Goal: Navigation & Orientation: Find specific page/section

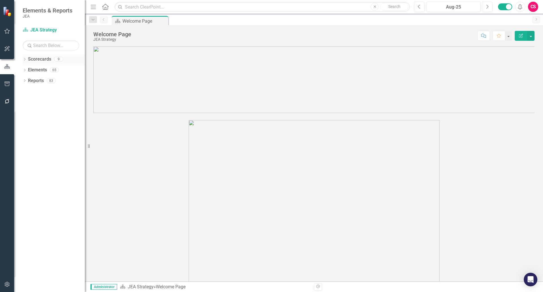
click at [23, 56] on div "Dropdown Scorecards 9" at bounding box center [54, 60] width 62 height 11
click at [37, 69] on link "Elements" at bounding box center [37, 70] width 19 height 7
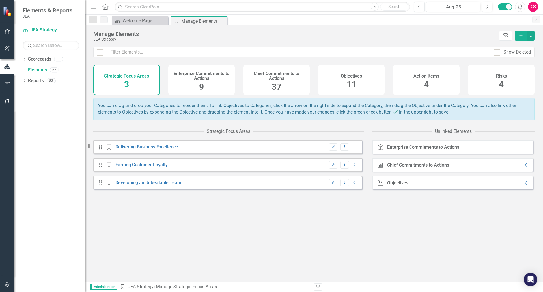
click at [272, 79] on h4 "Chief Commitments to Actions" at bounding box center [277, 76] width 60 height 10
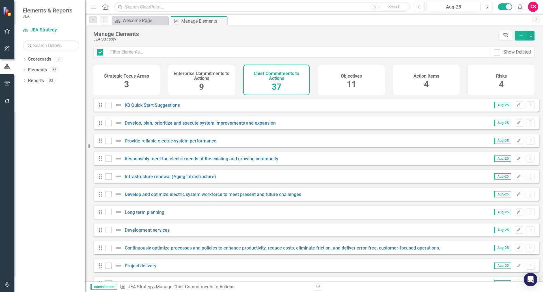
checkbox input "false"
click at [30, 61] on link "Scorecards" at bounding box center [39, 59] width 23 height 7
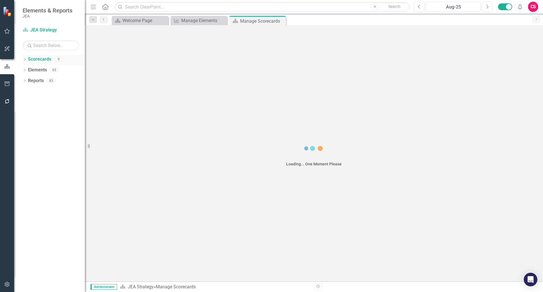
click at [23, 59] on icon "Dropdown" at bounding box center [25, 59] width 4 height 3
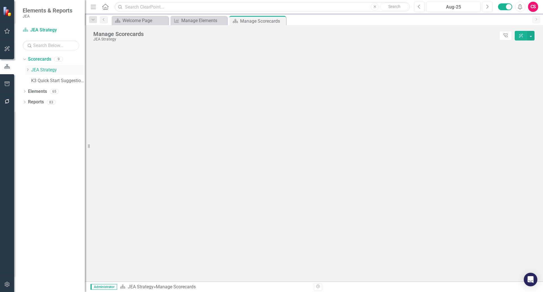
click at [25, 67] on div "Dropdown JEA Strategy Finance Admin Human Resources Electric Water Customer Exp…" at bounding box center [54, 76] width 59 height 22
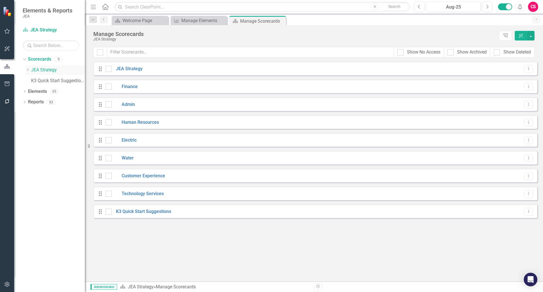
click at [28, 68] on icon "Dropdown" at bounding box center [27, 69] width 4 height 3
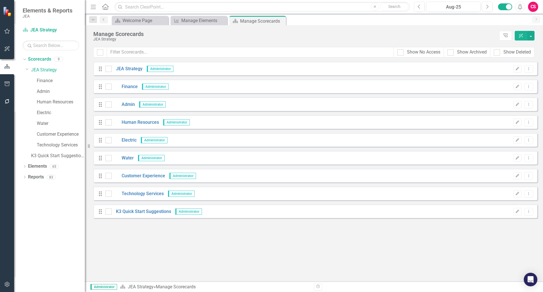
click at [129, 90] on div "Drag Finance Administrator Edit Dropdown Menu" at bounding box center [315, 87] width 444 height 14
click at [129, 86] on link "Finance" at bounding box center [125, 87] width 26 height 7
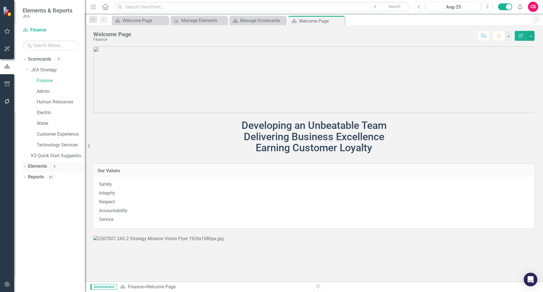
click at [30, 164] on link "Elements" at bounding box center [37, 166] width 19 height 7
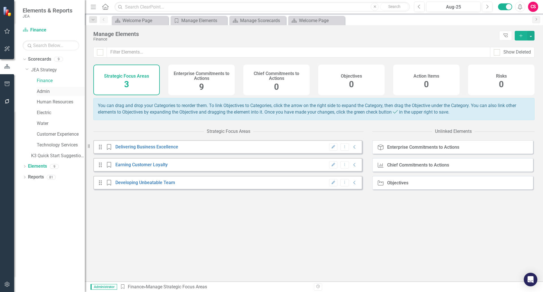
click at [47, 92] on link "Admin" at bounding box center [61, 91] width 48 height 7
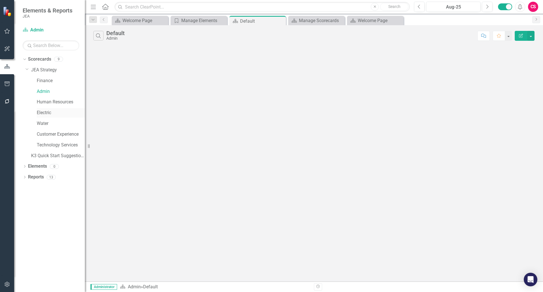
click at [44, 111] on link "Electric" at bounding box center [61, 113] width 48 height 7
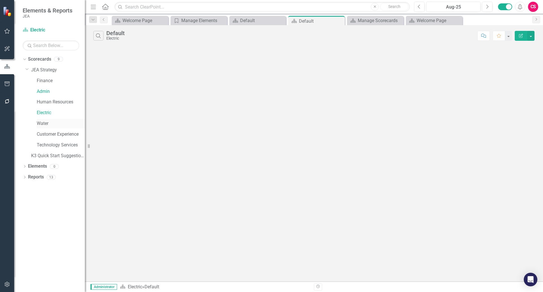
click at [44, 123] on link "Water" at bounding box center [61, 123] width 48 height 7
click at [44, 133] on link "Customer Experience" at bounding box center [61, 134] width 48 height 7
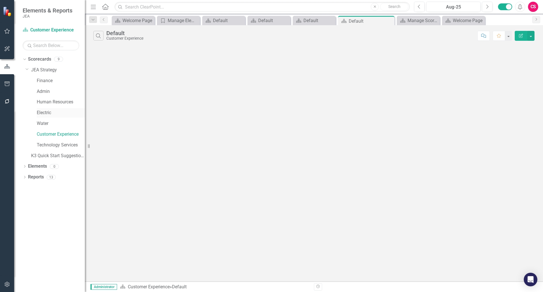
drag, startPoint x: 49, startPoint y: 66, endPoint x: 41, endPoint y: 111, distance: 45.6
click at [49, 66] on div "Dropdown JEA Strategy" at bounding box center [54, 69] width 59 height 9
click at [42, 80] on link "Finance" at bounding box center [61, 81] width 48 height 7
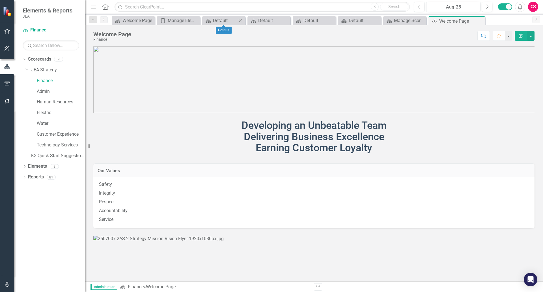
click at [243, 21] on icon "Close" at bounding box center [240, 20] width 6 height 5
click at [257, 20] on icon "Close" at bounding box center [259, 20] width 6 height 5
click at [279, 22] on icon "Close" at bounding box center [281, 20] width 6 height 5
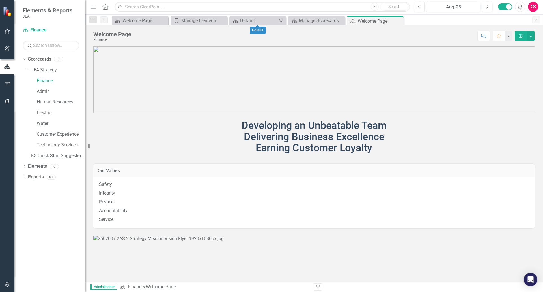
click at [279, 20] on icon "Close" at bounding box center [281, 20] width 6 height 5
